Goal: Task Accomplishment & Management: Complete application form

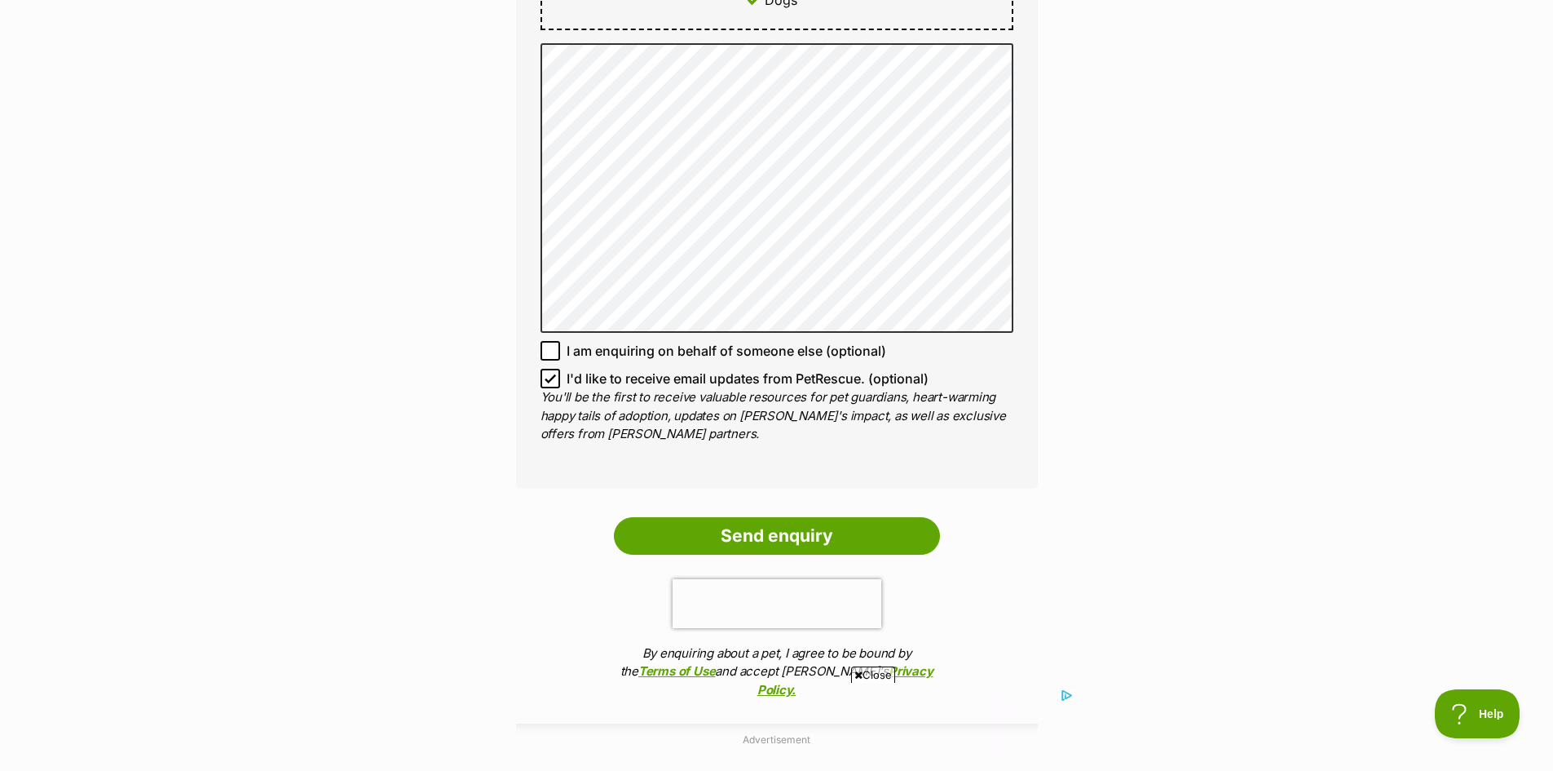
click at [551, 373] on icon at bounding box center [550, 378] width 11 height 11
click at [551, 369] on input "I'd like to receive email updates from PetRescue. (optional)" at bounding box center [551, 379] width 20 height 20
checkbox input "false"
click at [820, 388] on p "You'll be the first to receive valuable resources for pet guardians, heart-warm…" at bounding box center [777, 415] width 473 height 55
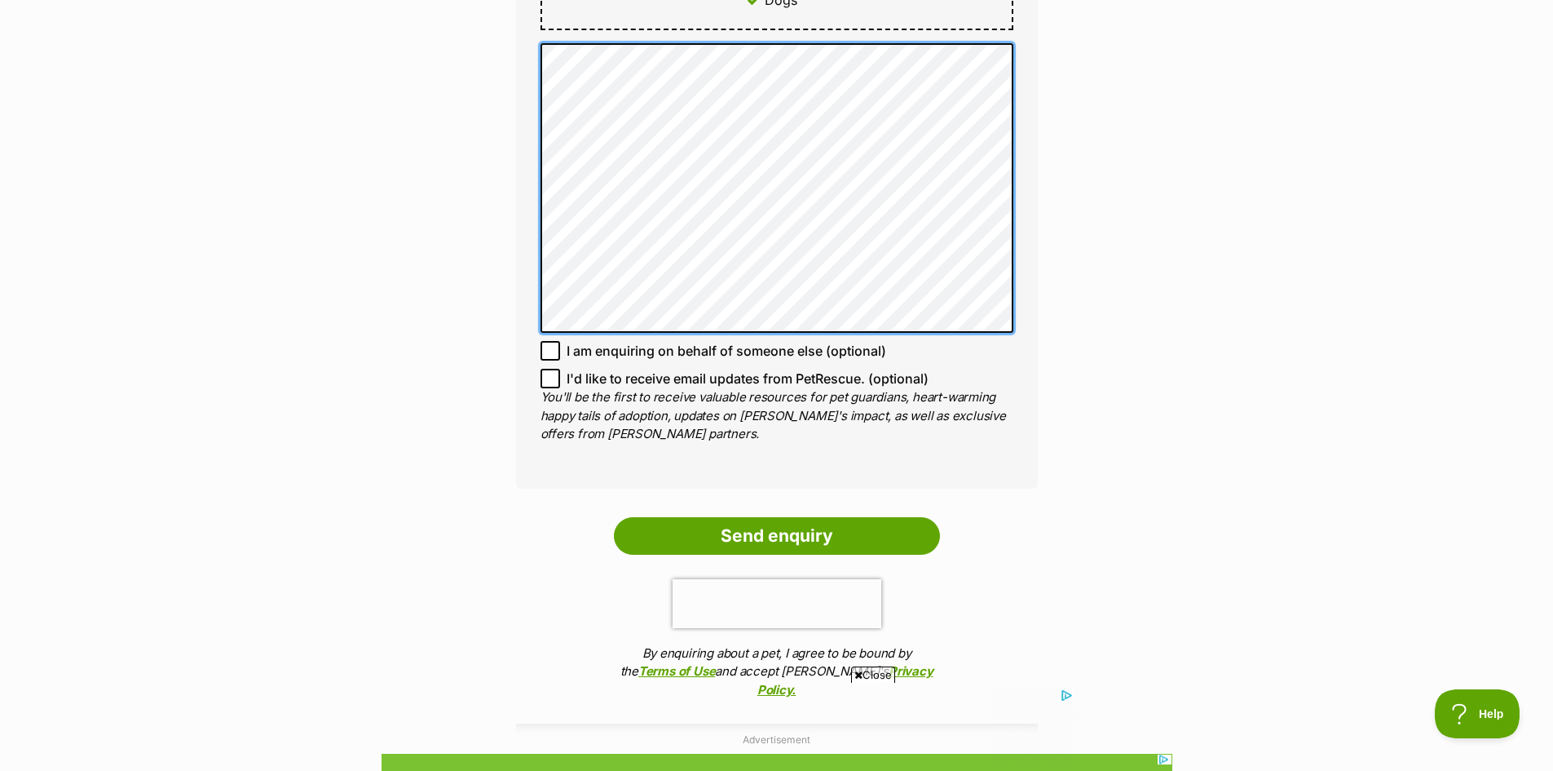
scroll to position [1185, 0]
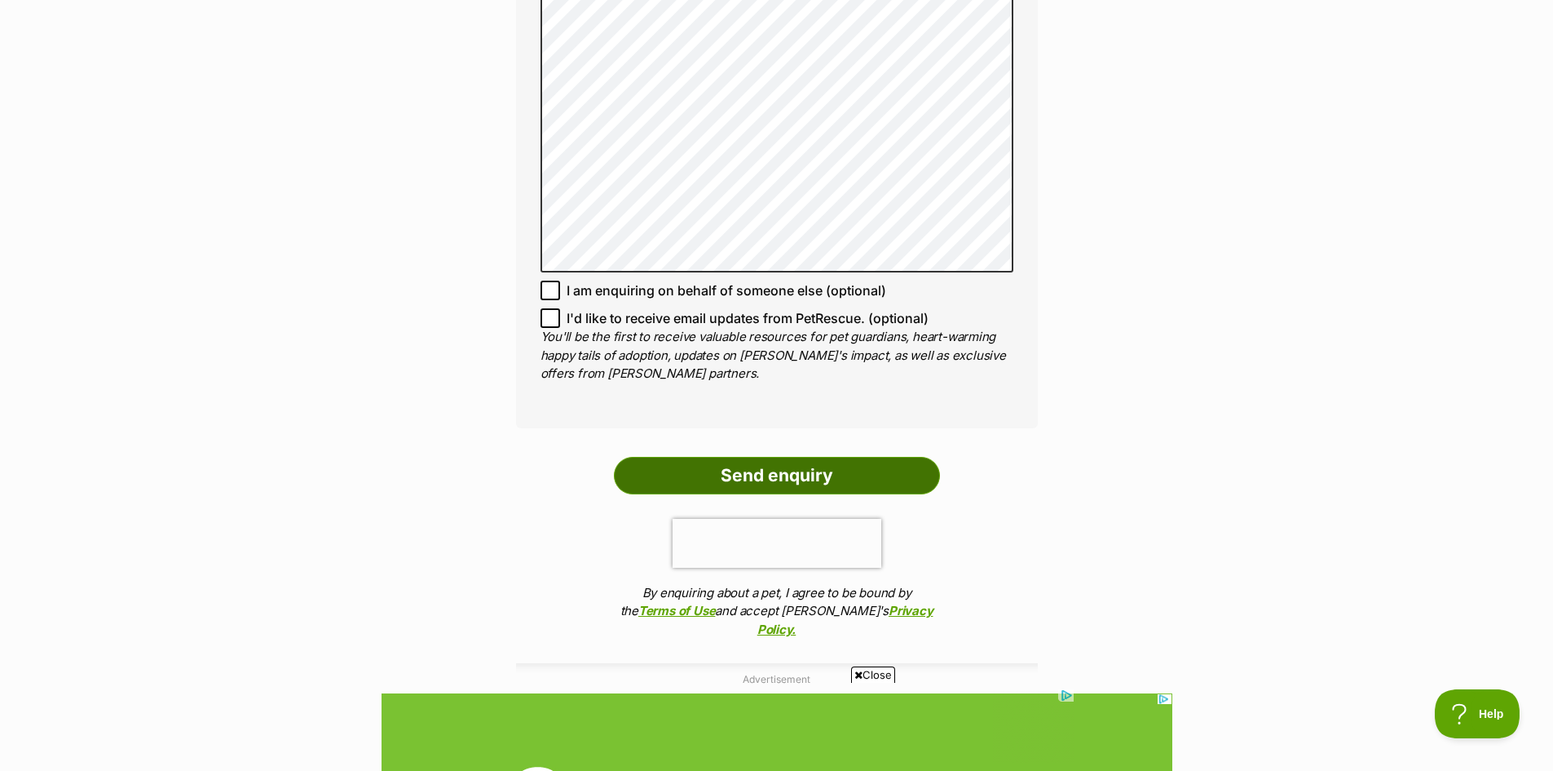
click at [773, 457] on input "Send enquiry" at bounding box center [777, 476] width 326 height 38
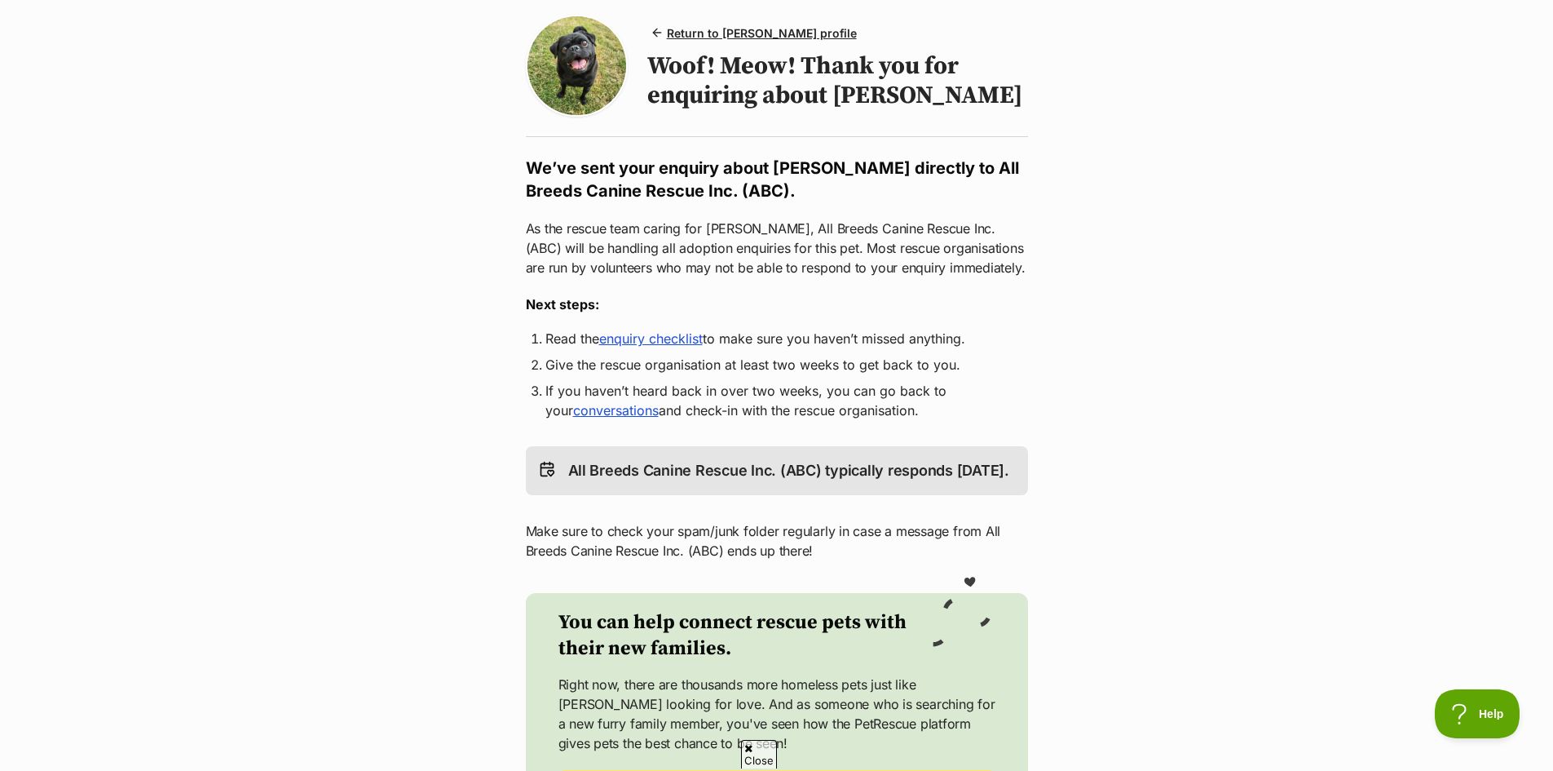
click at [833, 351] on ol "Read the enquiry checklist to make sure you haven’t missed anything. Give the r…" at bounding box center [777, 374] width 502 height 91
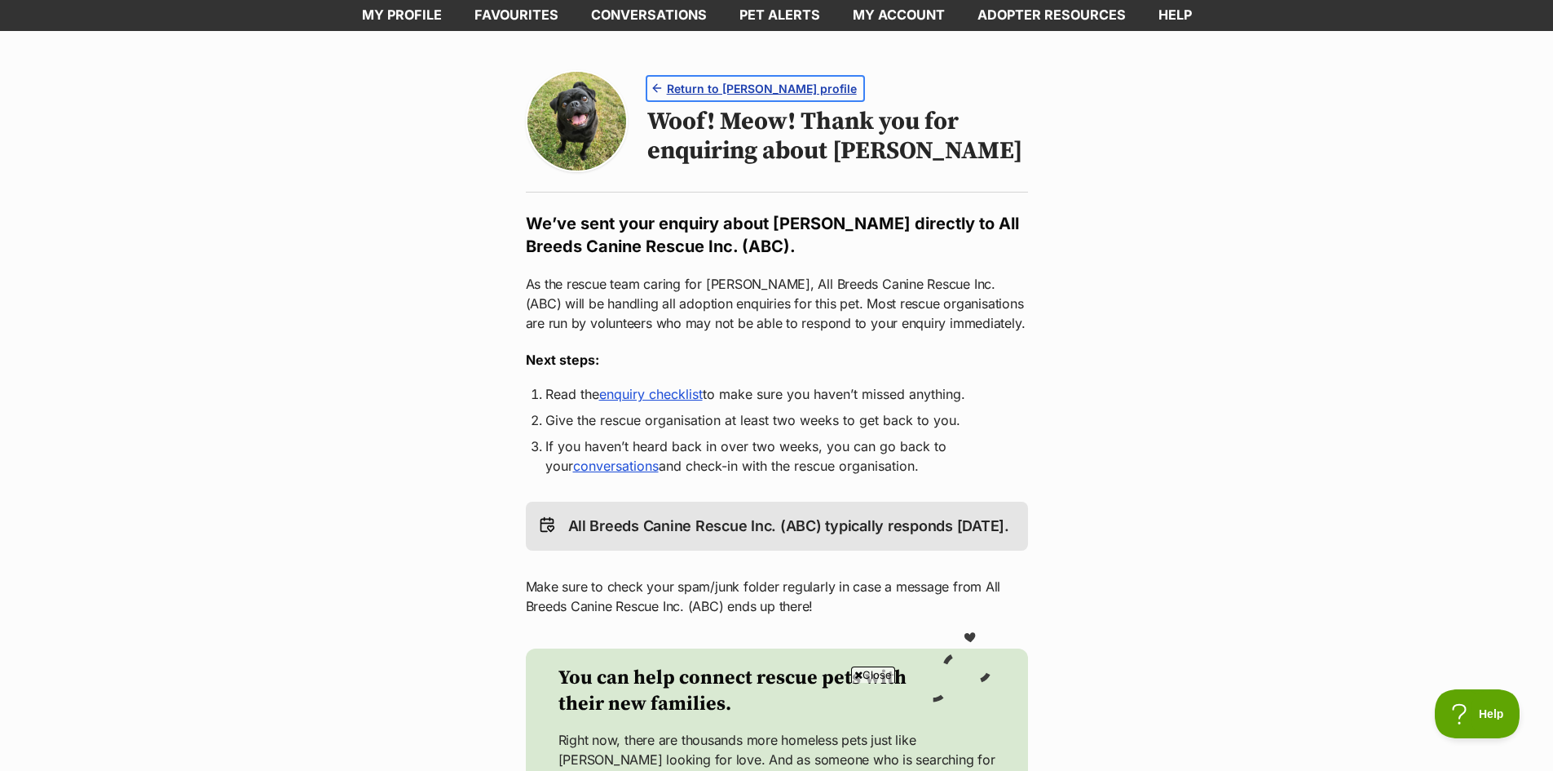
click at [728, 82] on span "Return to Henry's profile" at bounding box center [762, 88] width 190 height 17
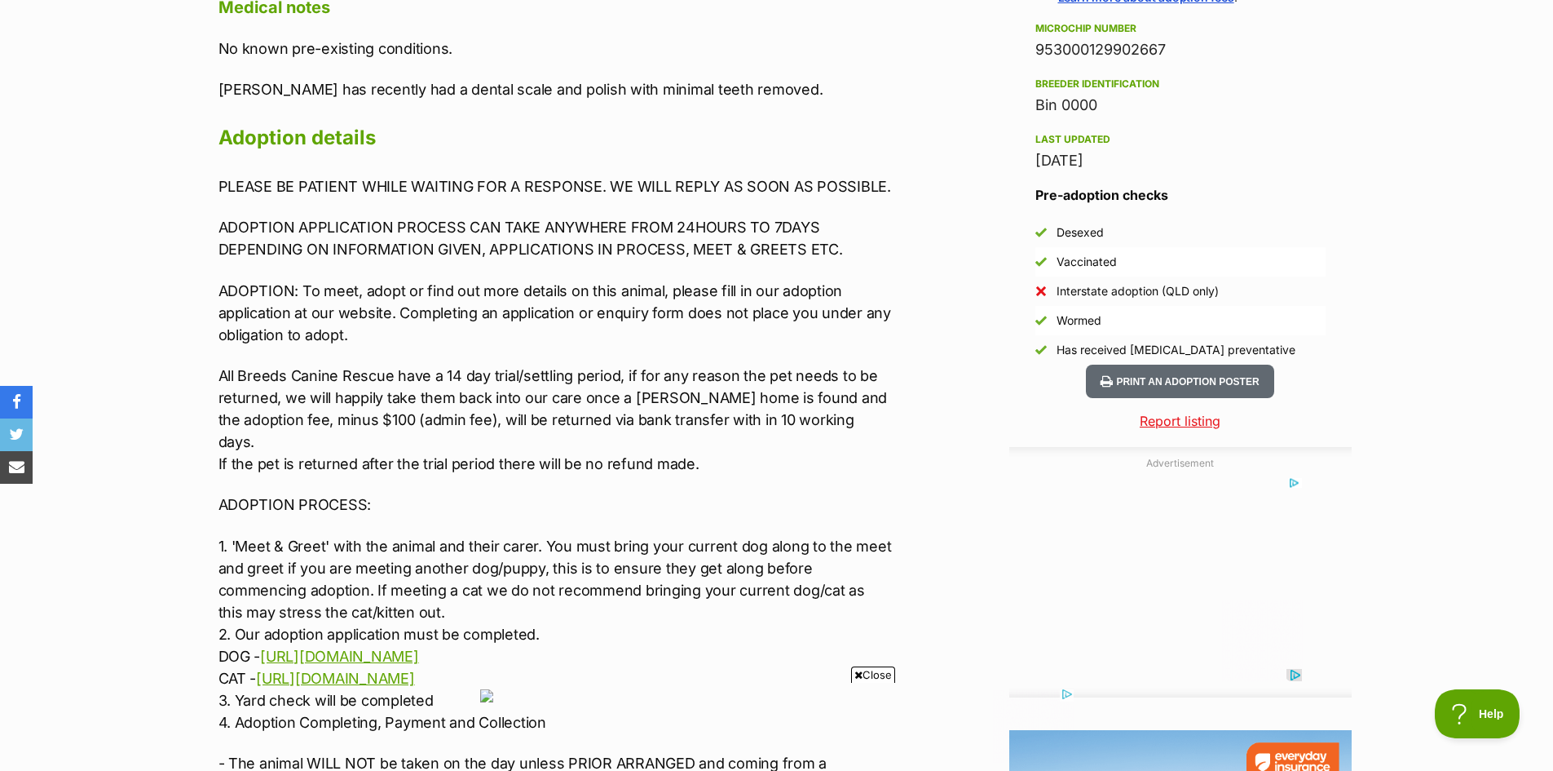
click at [838, 289] on p "ADOPTION: To meet, adopt or find out more details on this animal, please fill i…" at bounding box center [556, 313] width 674 height 66
